Goal: Task Accomplishment & Management: Use online tool/utility

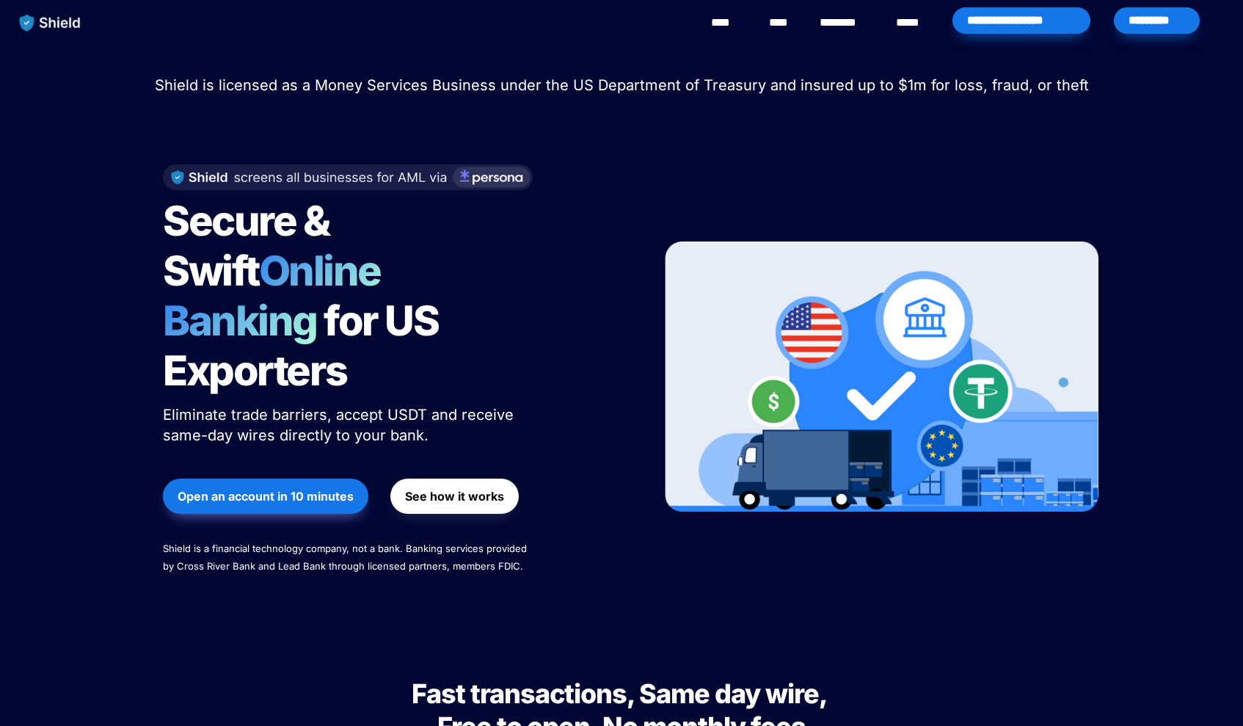
click at [1144, 18] on div "*********" at bounding box center [1157, 20] width 86 height 26
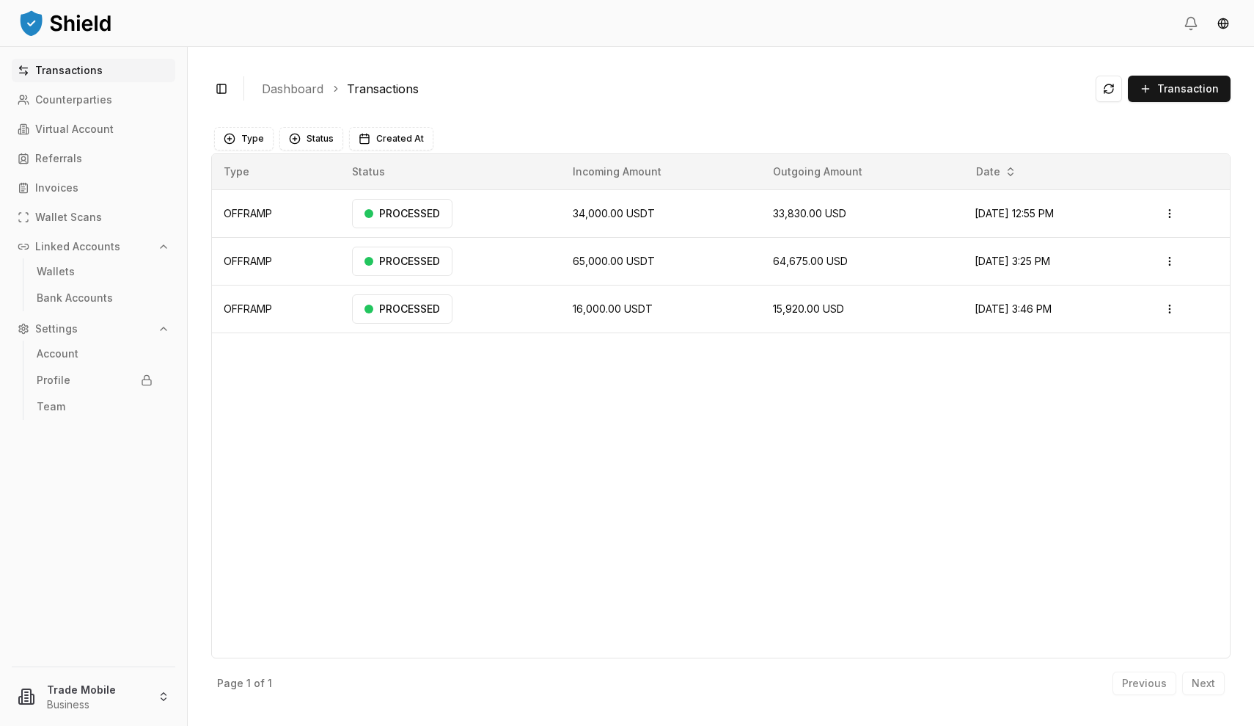
click at [604, 125] on div "Type Status Created At" at bounding box center [721, 138] width 1020 height 29
click at [536, 124] on div "Type Status Created At" at bounding box center [721, 138] width 1020 height 29
click at [432, 447] on div "Type Status Incoming Amount Outgoing Amount Date OFFRAMP PROCESSED 34,000.00 US…" at bounding box center [721, 405] width 1020 height 505
click at [78, 241] on p "Linked Accounts" at bounding box center [77, 246] width 85 height 10
click at [86, 246] on p "Linked Accounts" at bounding box center [77, 246] width 85 height 10
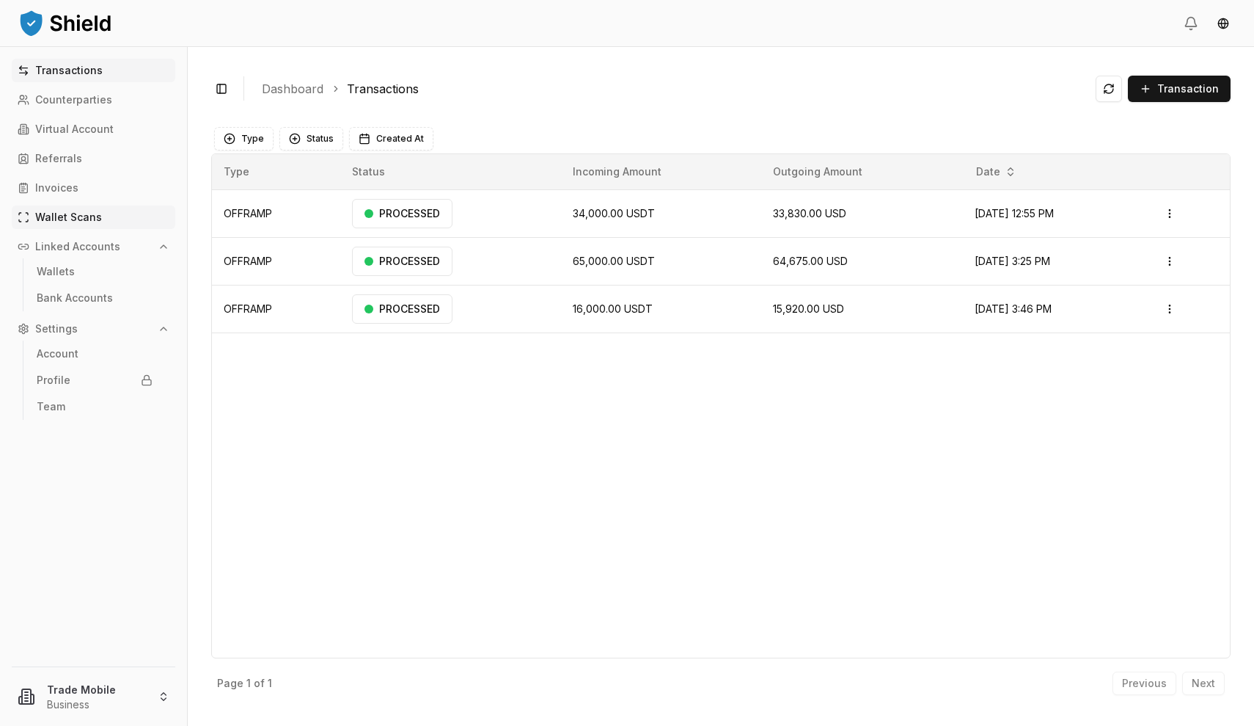
click at [85, 212] on p "Wallet Scans" at bounding box center [68, 217] width 67 height 10
click at [87, 242] on p "Linked Accounts" at bounding box center [77, 246] width 85 height 10
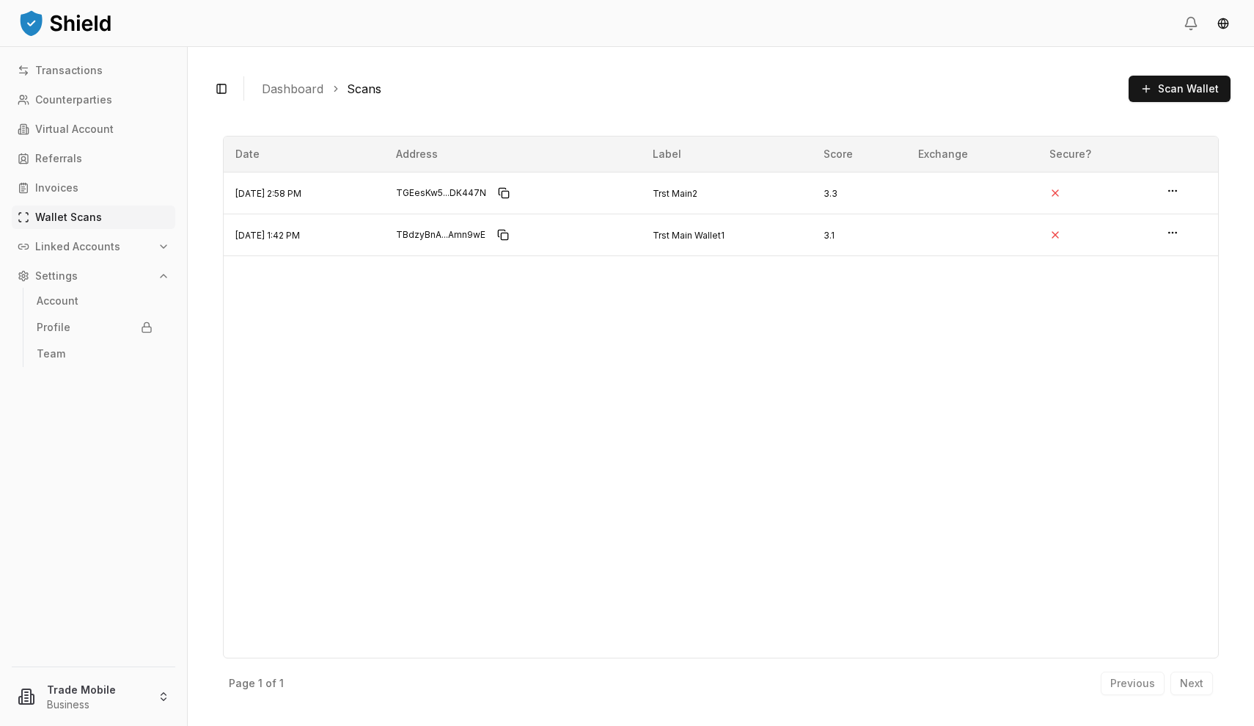
click at [86, 249] on p "Linked Accounts" at bounding box center [77, 246] width 85 height 10
click at [75, 83] on div "Transactions Counterparties Virtual Account Referrals Invoices Wallet Scans Lin…" at bounding box center [93, 354] width 187 height 590
click at [77, 74] on p "Transactions" at bounding box center [68, 70] width 67 height 10
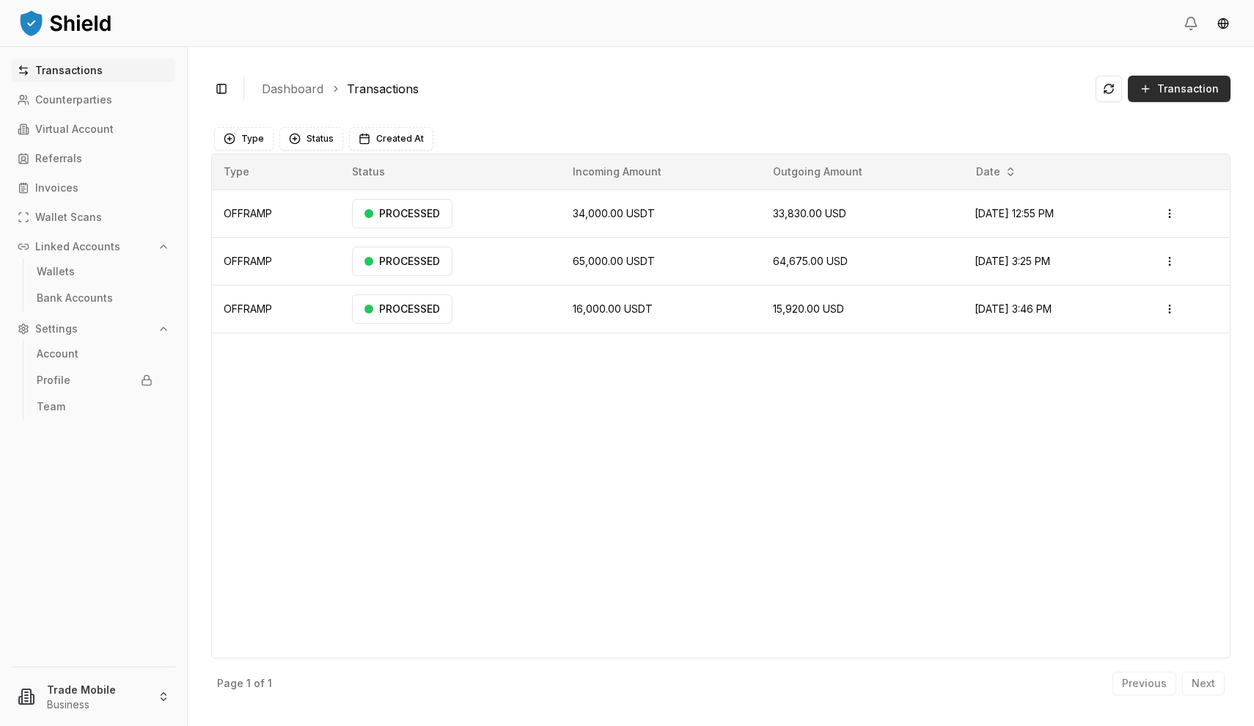
click at [1194, 91] on span "Transaction" at bounding box center [1189, 88] width 62 height 15
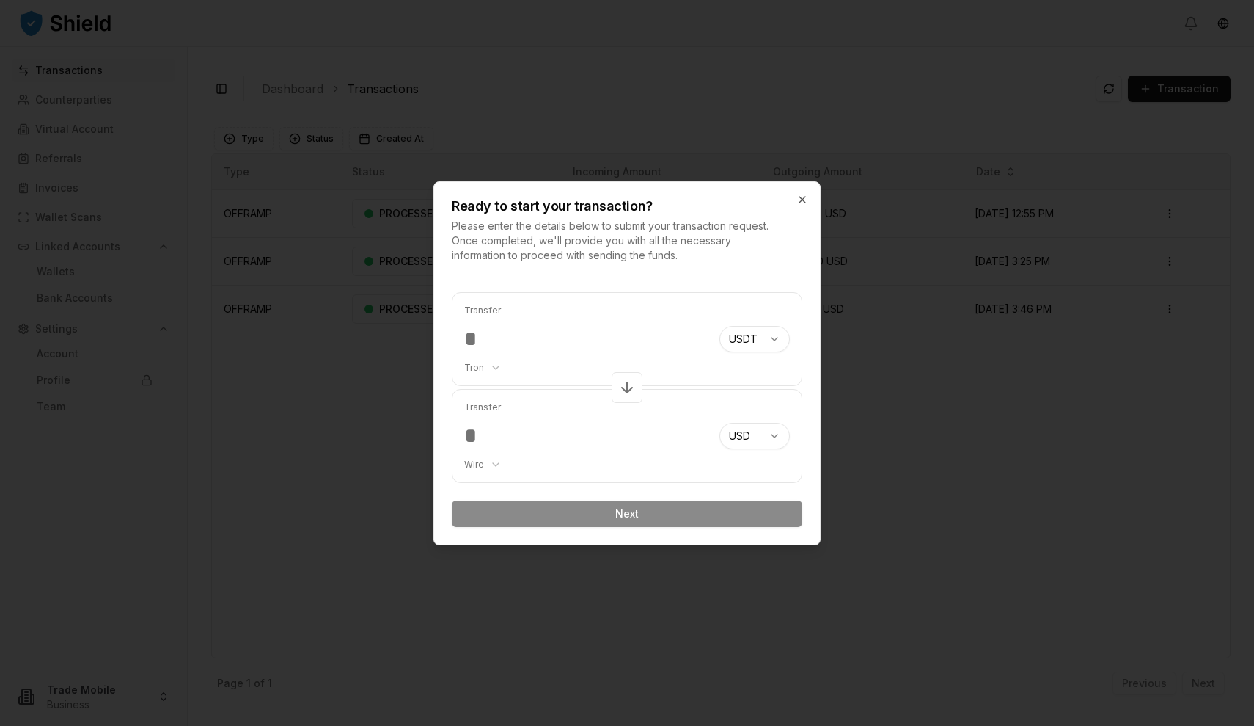
click at [635, 387] on icon at bounding box center [627, 388] width 18 height 18
click at [609, 330] on input "number" at bounding box center [586, 339] width 244 height 26
click at [776, 343] on body "Transactions Counterparties Virtual Account Referrals Invoices Wallet Scans Lin…" at bounding box center [627, 363] width 1254 height 726
click at [587, 338] on body "Transactions Counterparties Virtual Account Referrals Invoices Wallet Scans Lin…" at bounding box center [627, 363] width 1254 height 726
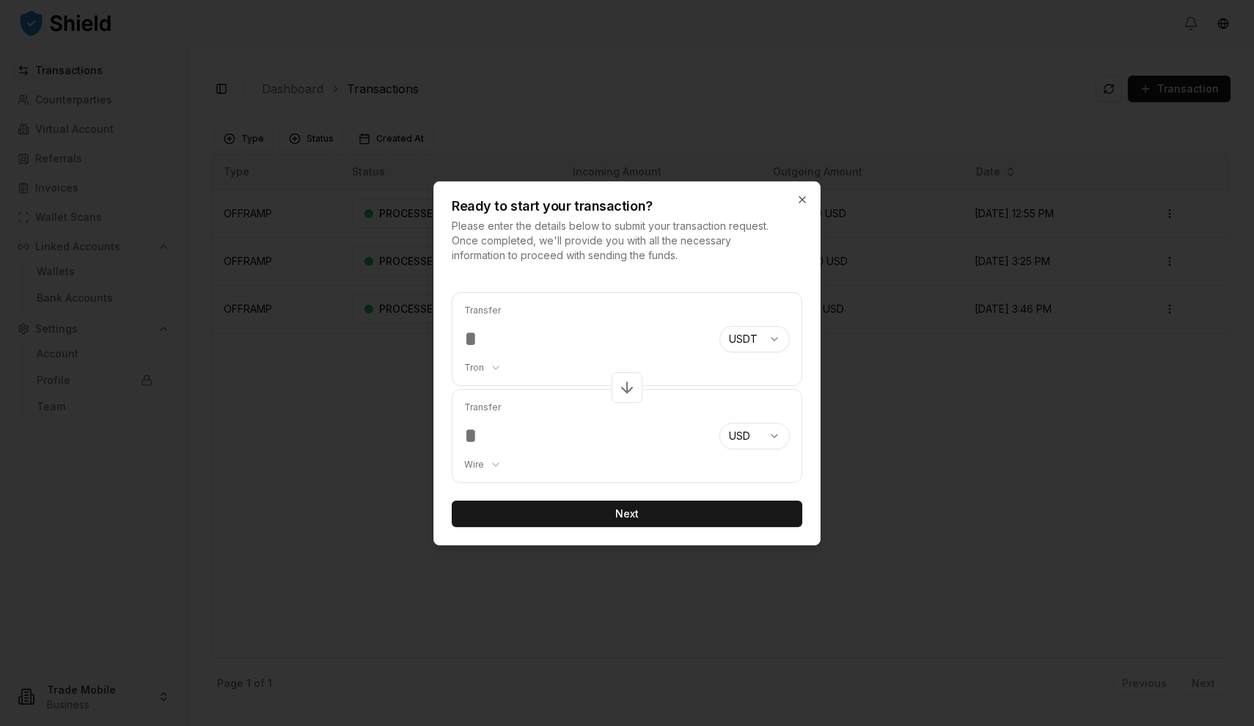
type input "*"
click at [492, 345] on input "*****" at bounding box center [586, 339] width 244 height 26
type input "*****"
click at [514, 437] on input "number" at bounding box center [586, 436] width 244 height 26
type input "*****"
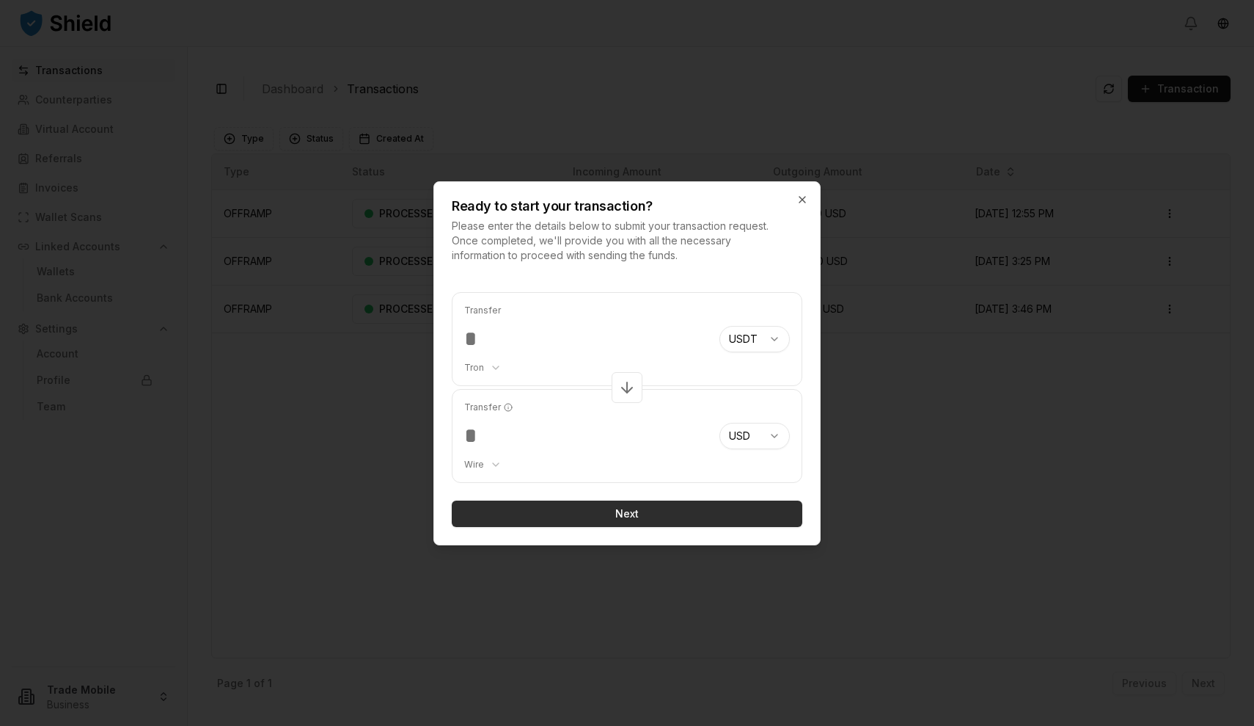
click at [605, 510] on button "Next" at bounding box center [627, 513] width 351 height 26
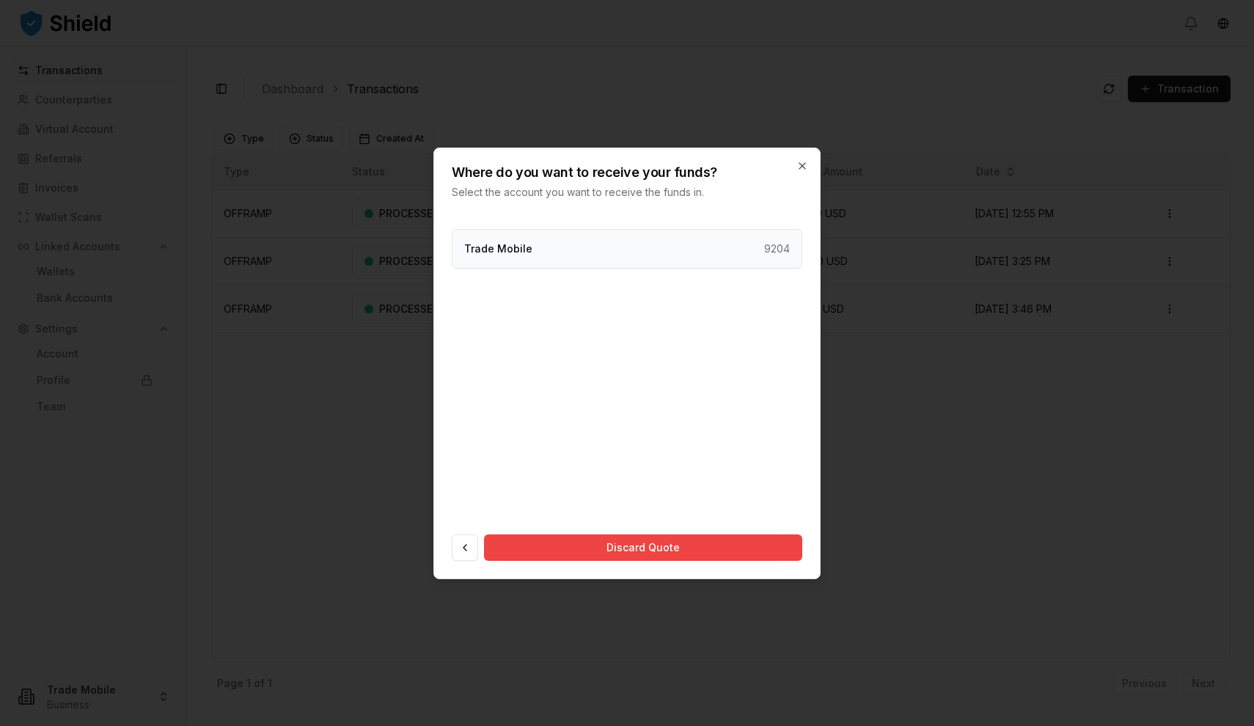
click at [625, 252] on div "Trade Mobile 9204" at bounding box center [627, 249] width 351 height 40
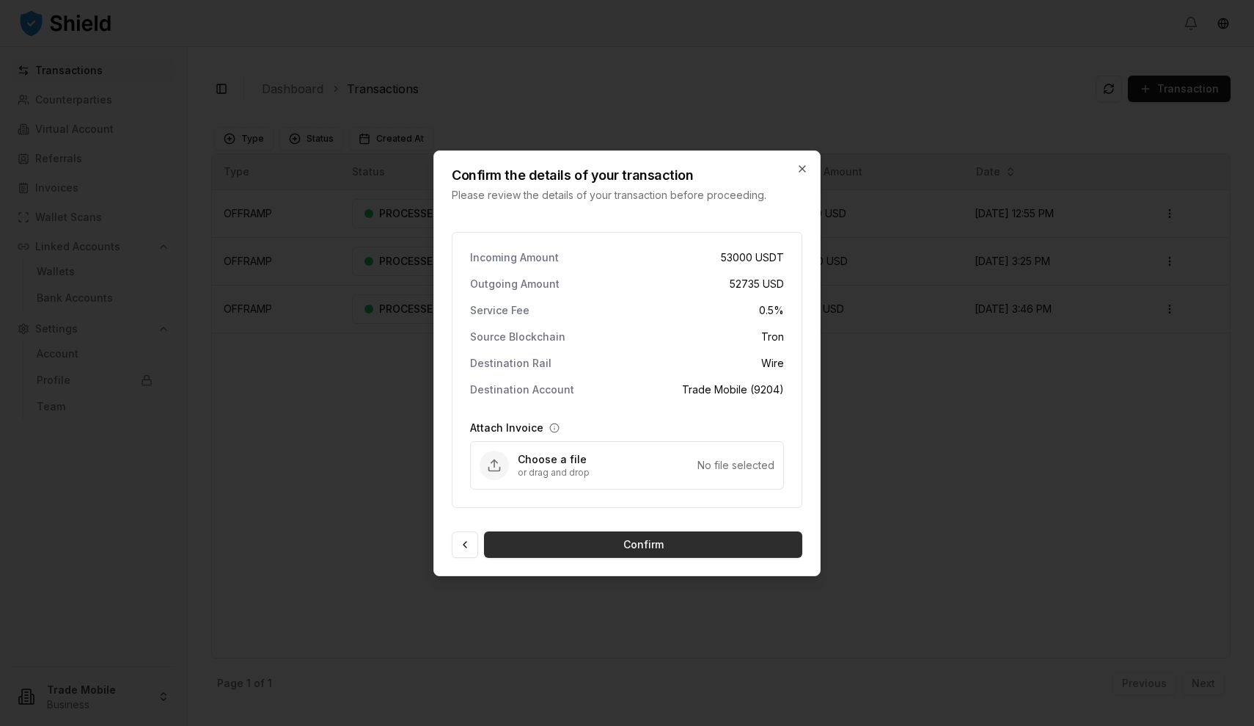
click at [640, 544] on button "Confirm" at bounding box center [643, 544] width 318 height 26
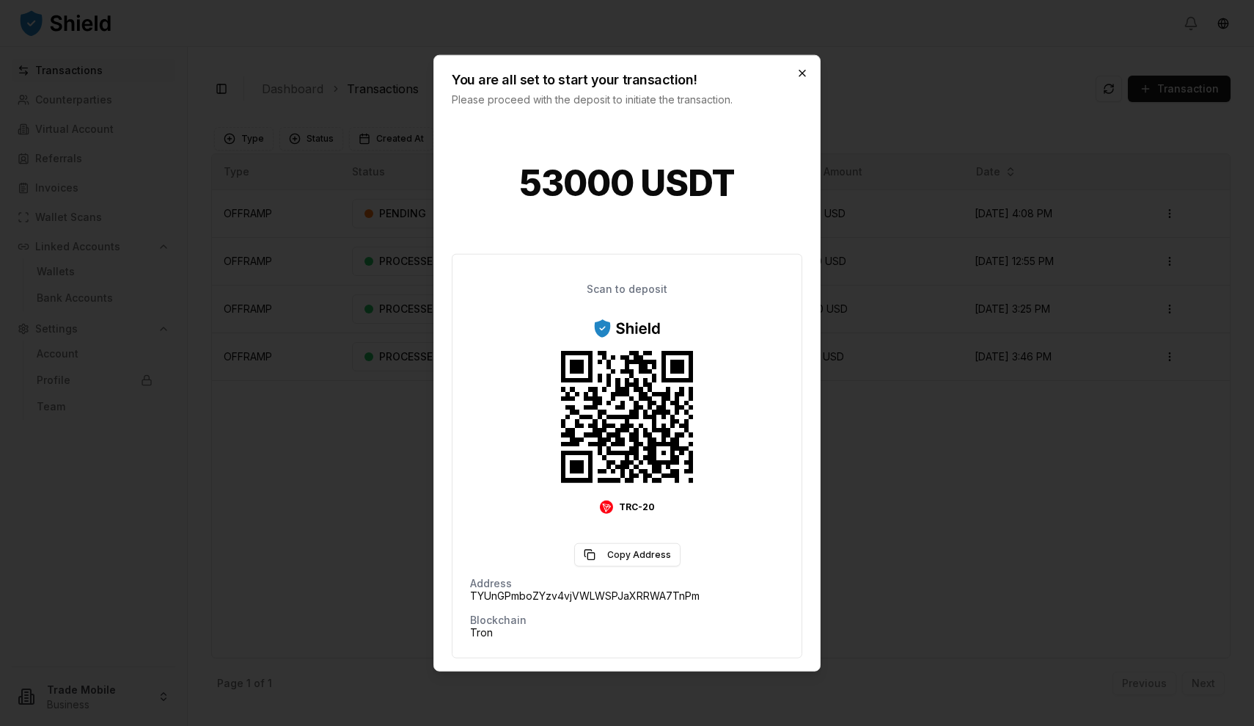
click at [803, 74] on icon "button" at bounding box center [803, 73] width 12 height 12
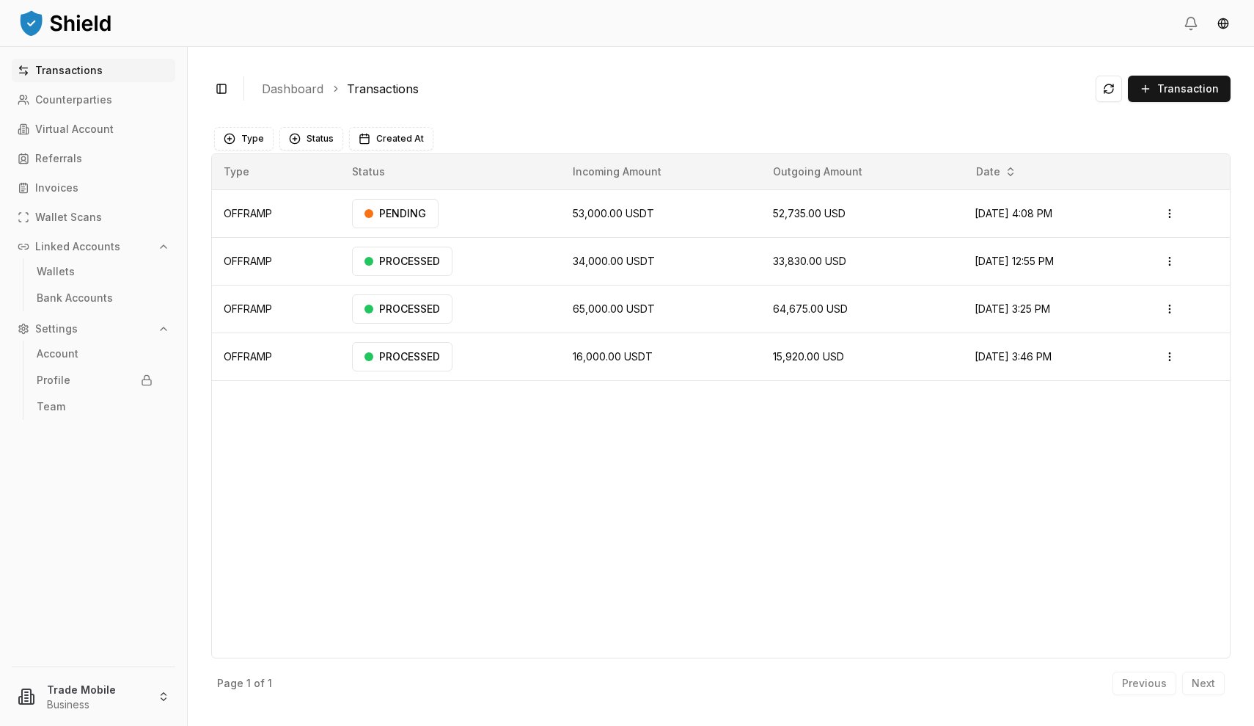
click at [690, 428] on div "Type Status Incoming Amount Outgoing Amount Date OFFRAMP PENDING 53,000.00 USDT…" at bounding box center [721, 405] width 1020 height 505
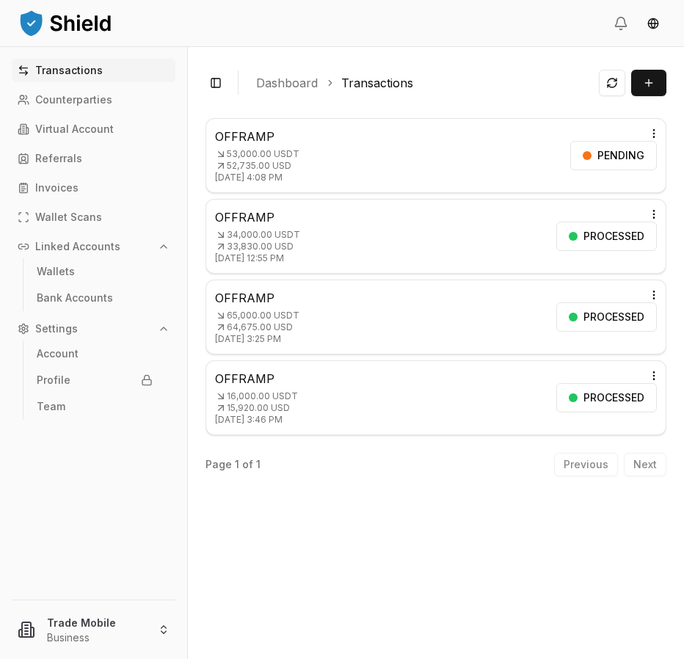
click at [213, 3] on header at bounding box center [342, 23] width 684 height 47
